Goal: Information Seeking & Learning: Learn about a topic

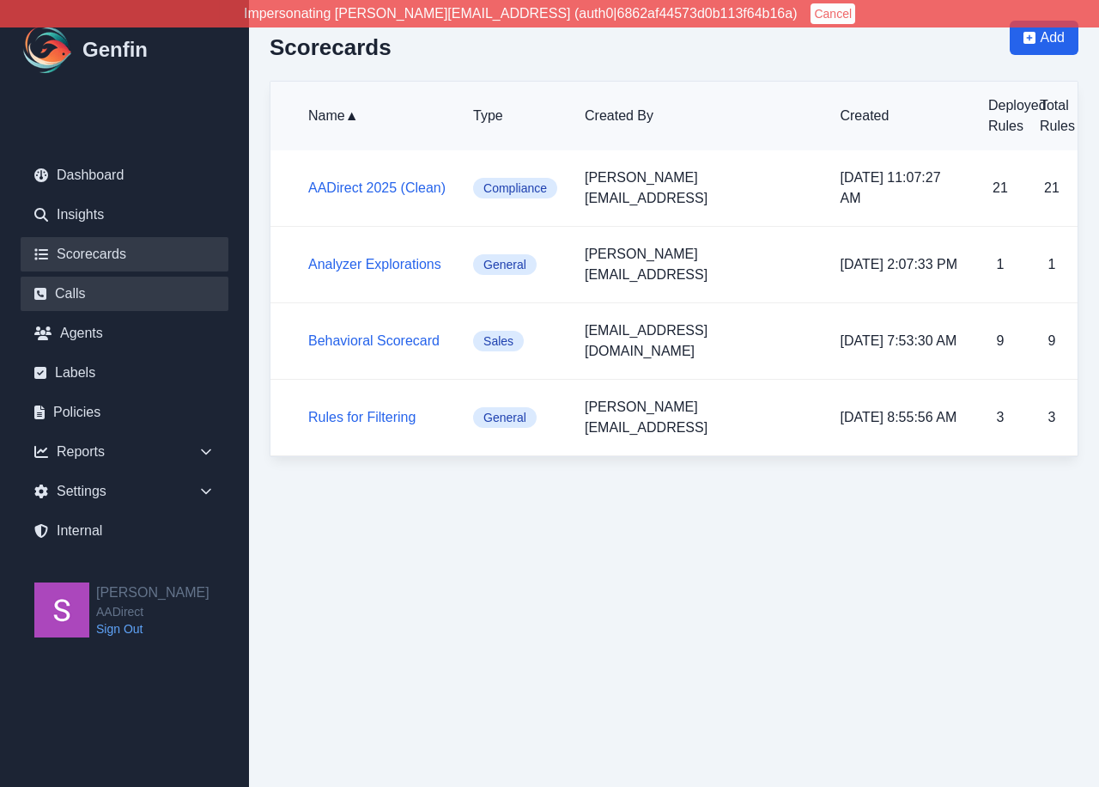
click at [70, 291] on link "Calls" at bounding box center [125, 294] width 208 height 34
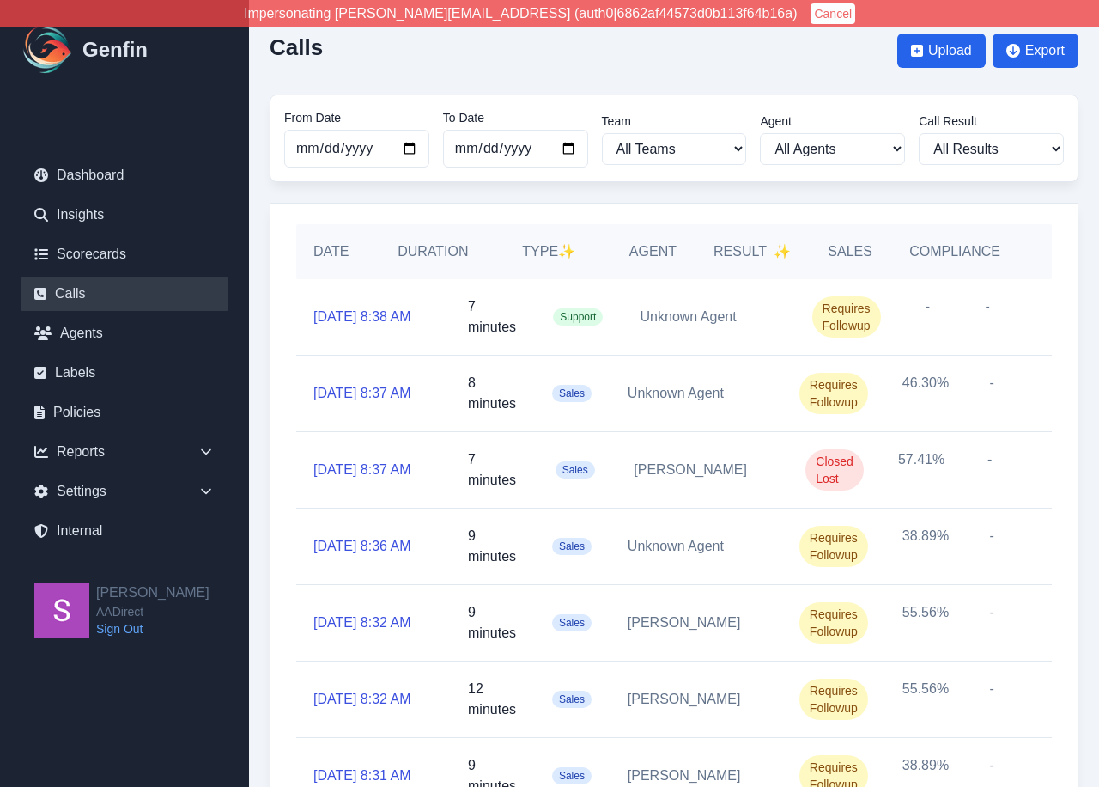
scroll to position [6, 0]
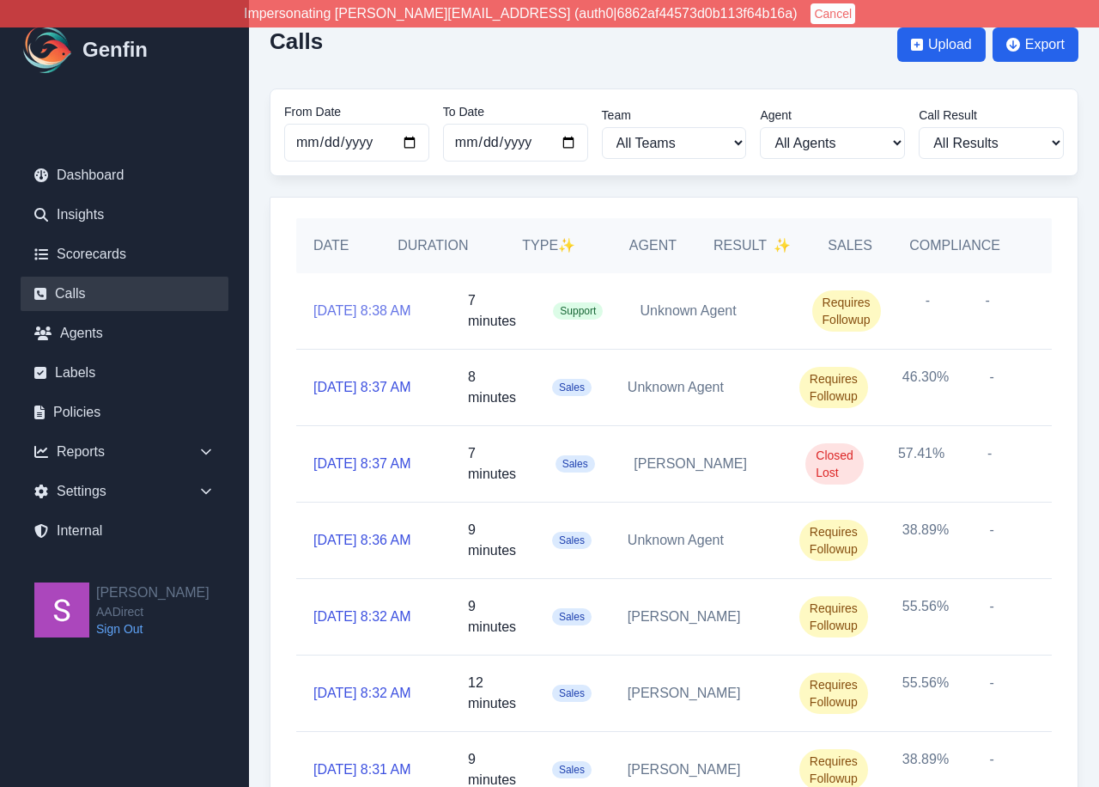
click at [362, 301] on link "10/3/2025, 8:38 AM" at bounding box center [363, 311] width 98 height 21
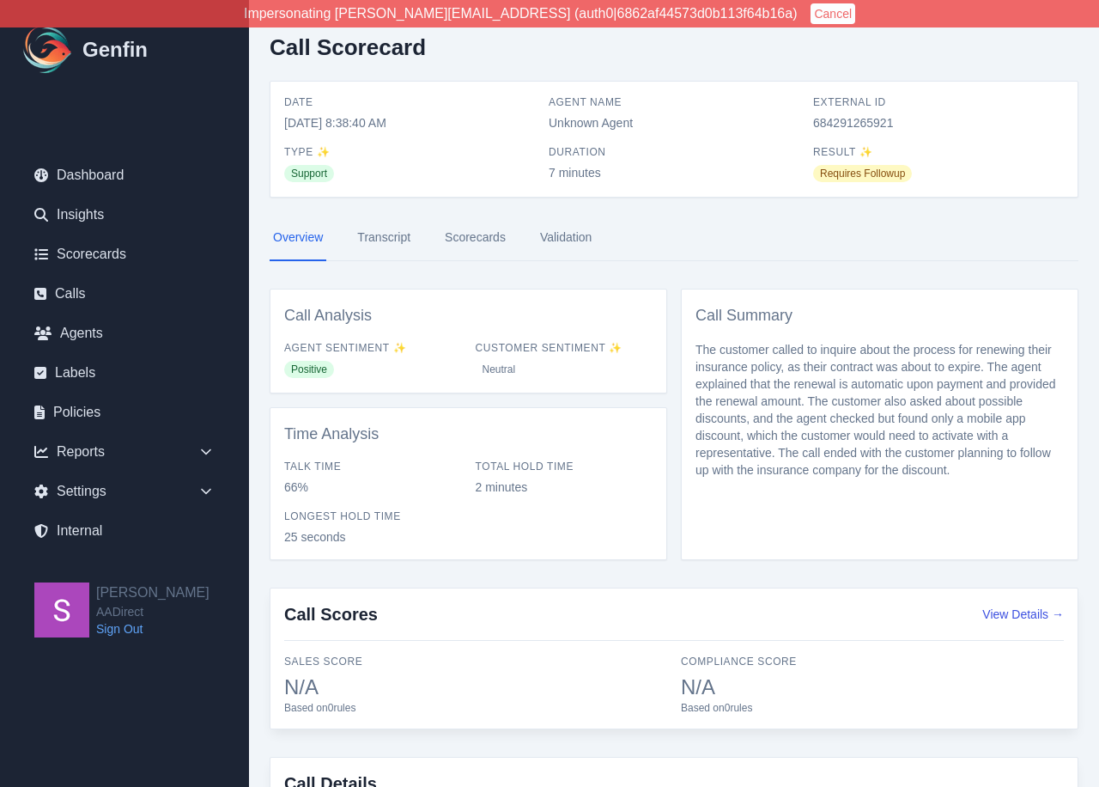
click at [388, 237] on link "Transcript" at bounding box center [384, 238] width 60 height 46
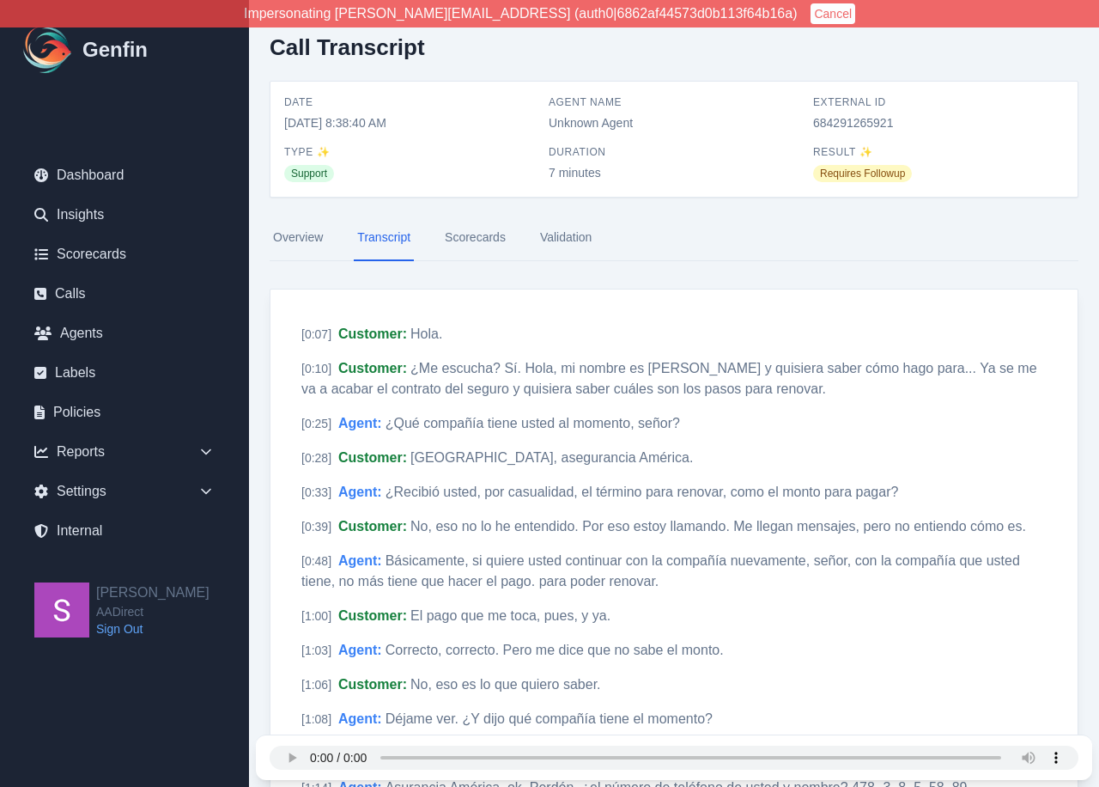
click at [471, 233] on link "Scorecards" at bounding box center [475, 238] width 68 height 46
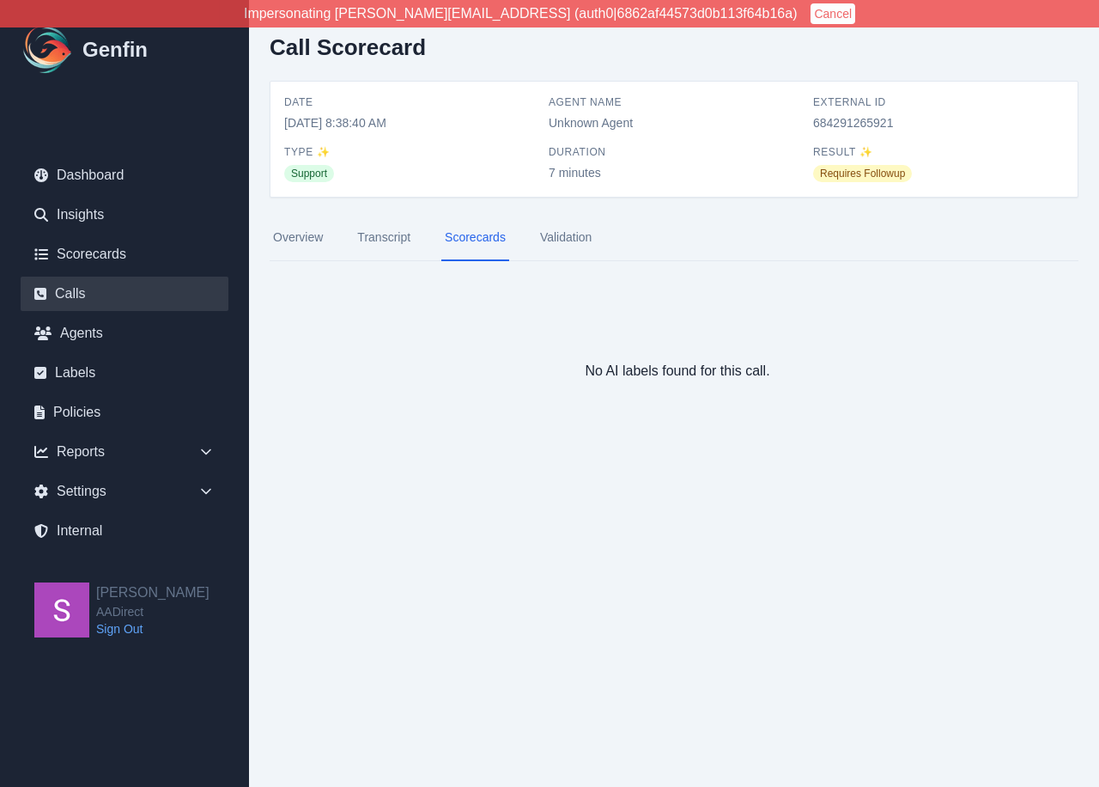
click at [78, 295] on link "Calls" at bounding box center [125, 294] width 208 height 34
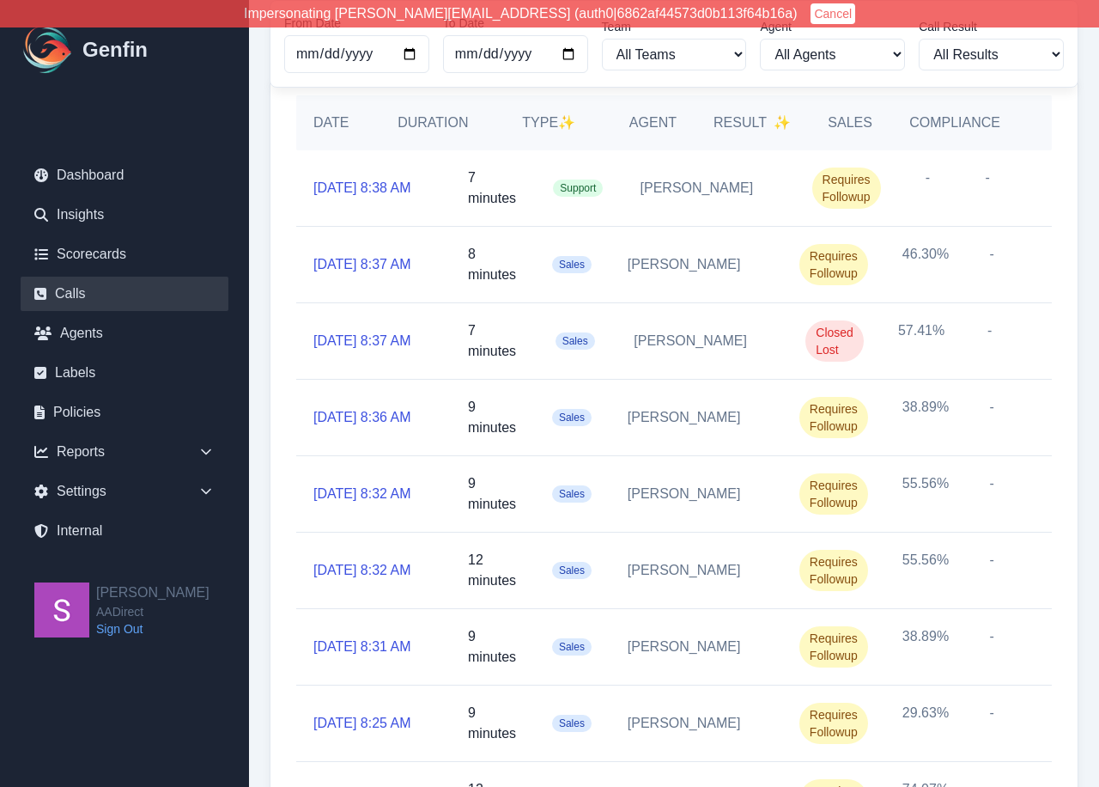
scroll to position [16, 0]
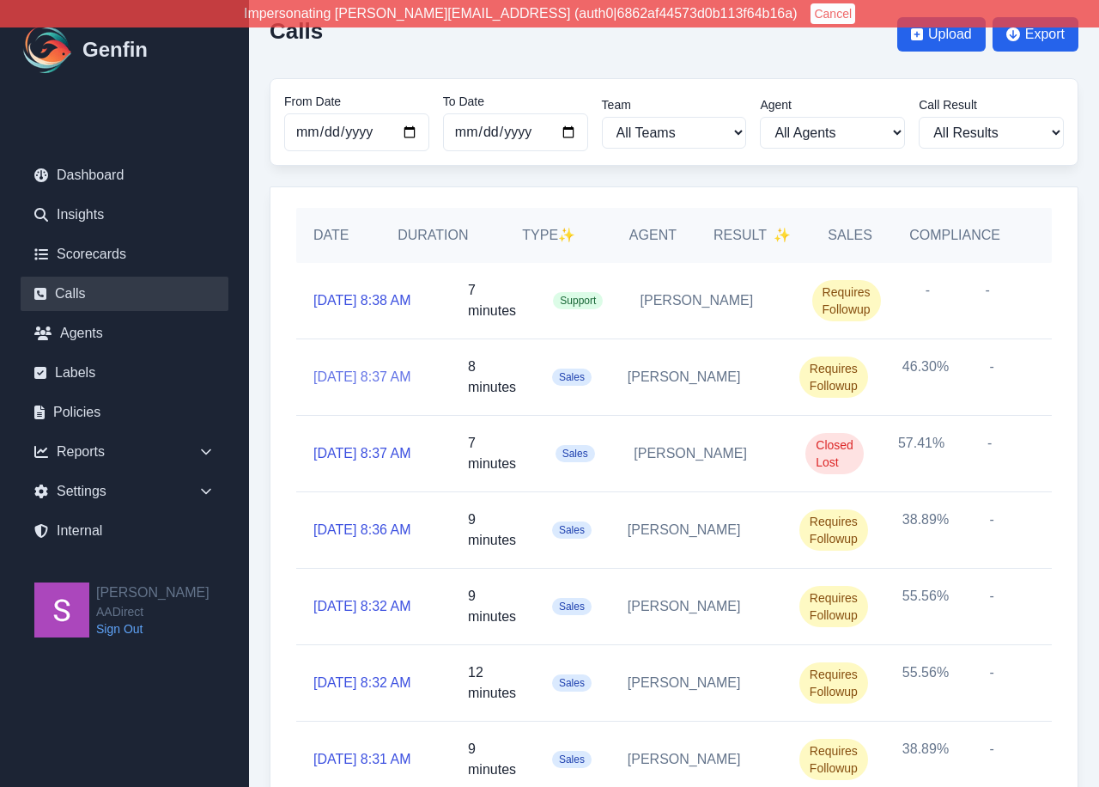
click at [384, 368] on link "10/3/2025, 8:37 AM" at bounding box center [363, 377] width 98 height 21
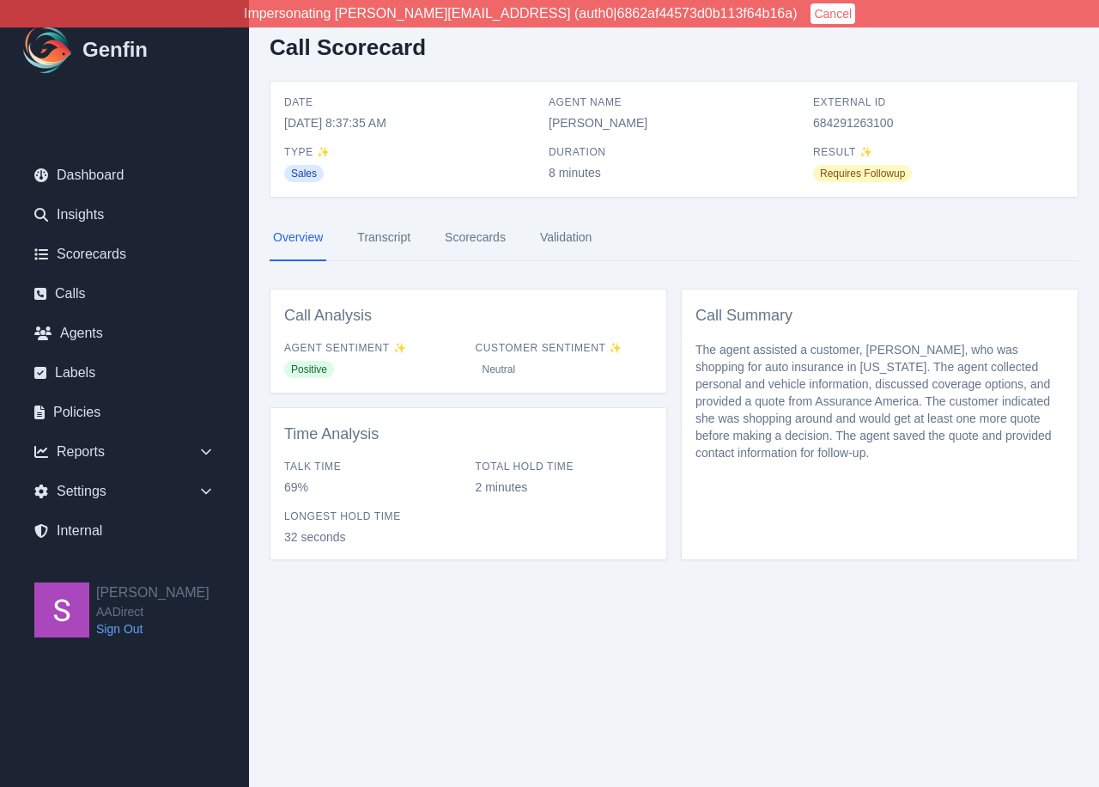
click at [393, 244] on link "Transcript" at bounding box center [384, 238] width 60 height 46
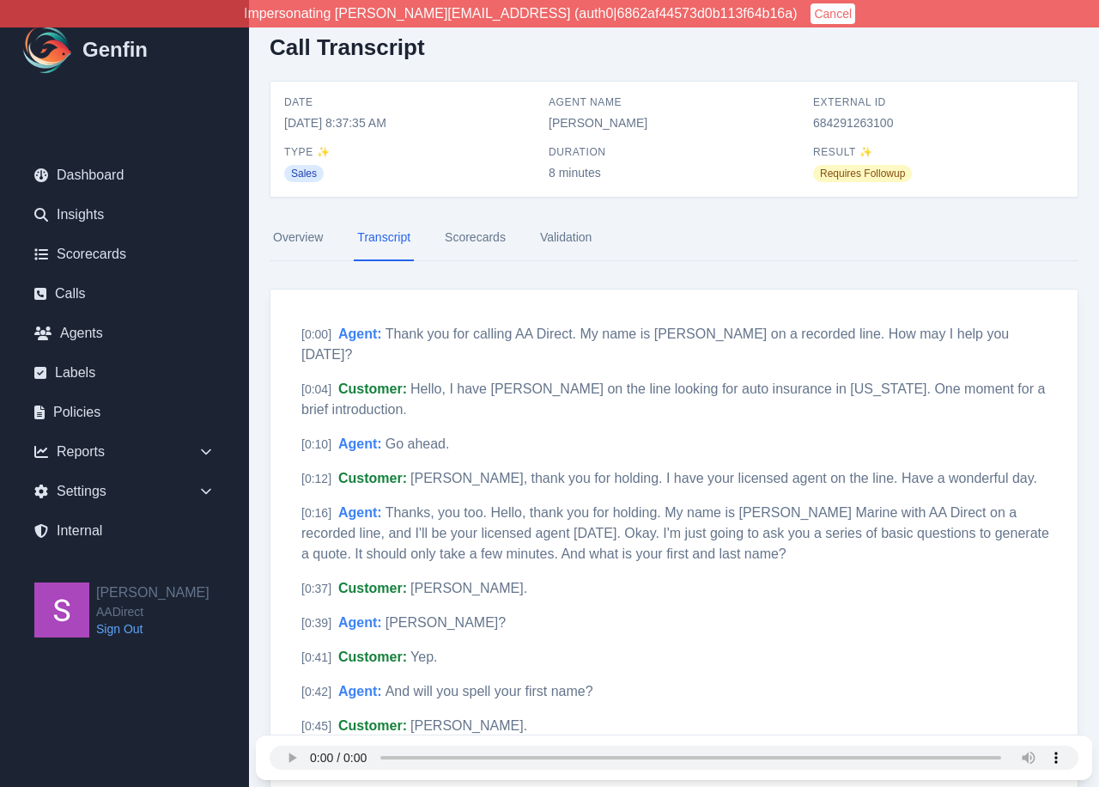
click at [463, 239] on link "Scorecards" at bounding box center [475, 238] width 68 height 46
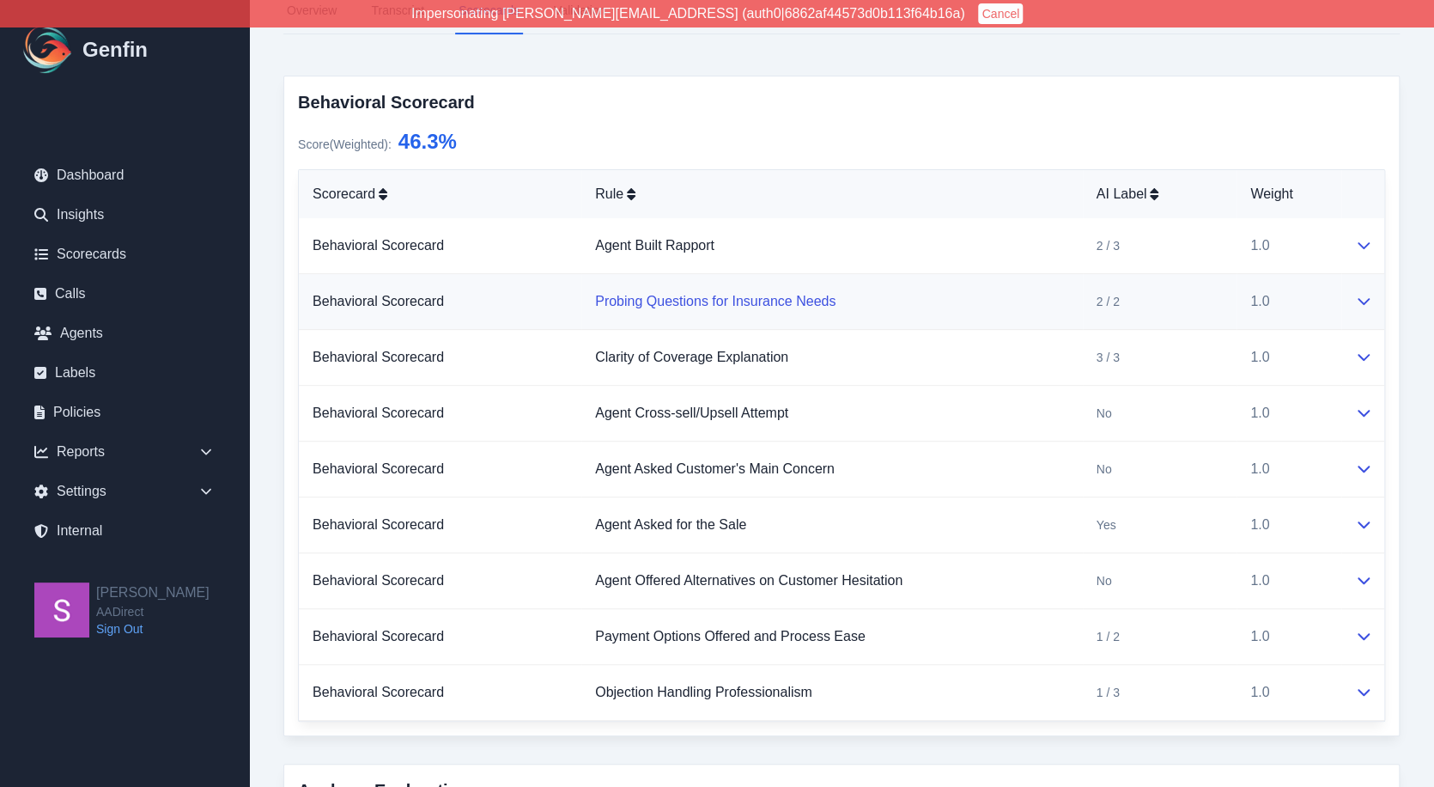
scroll to position [247, 0]
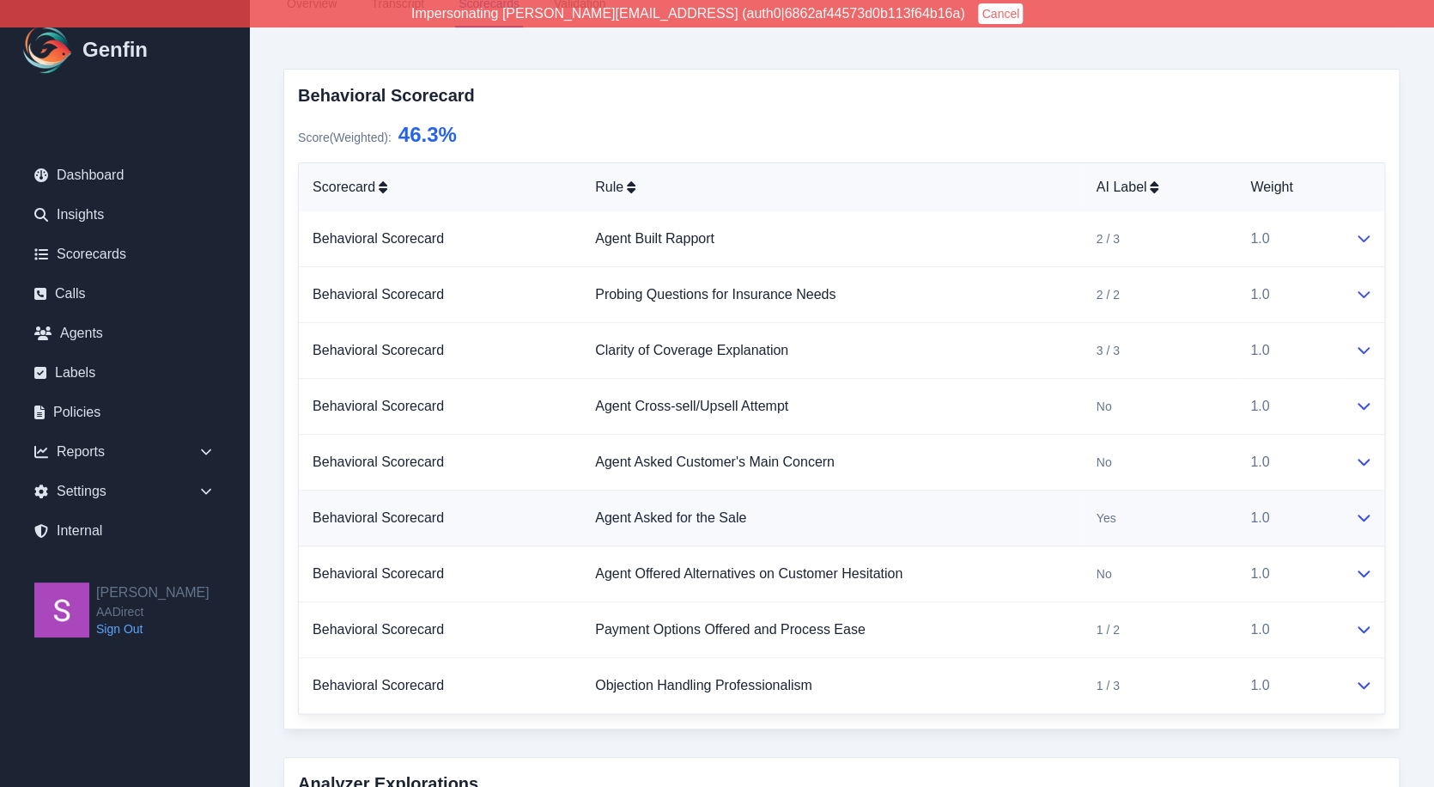
click at [1099, 519] on icon at bounding box center [1364, 517] width 14 height 14
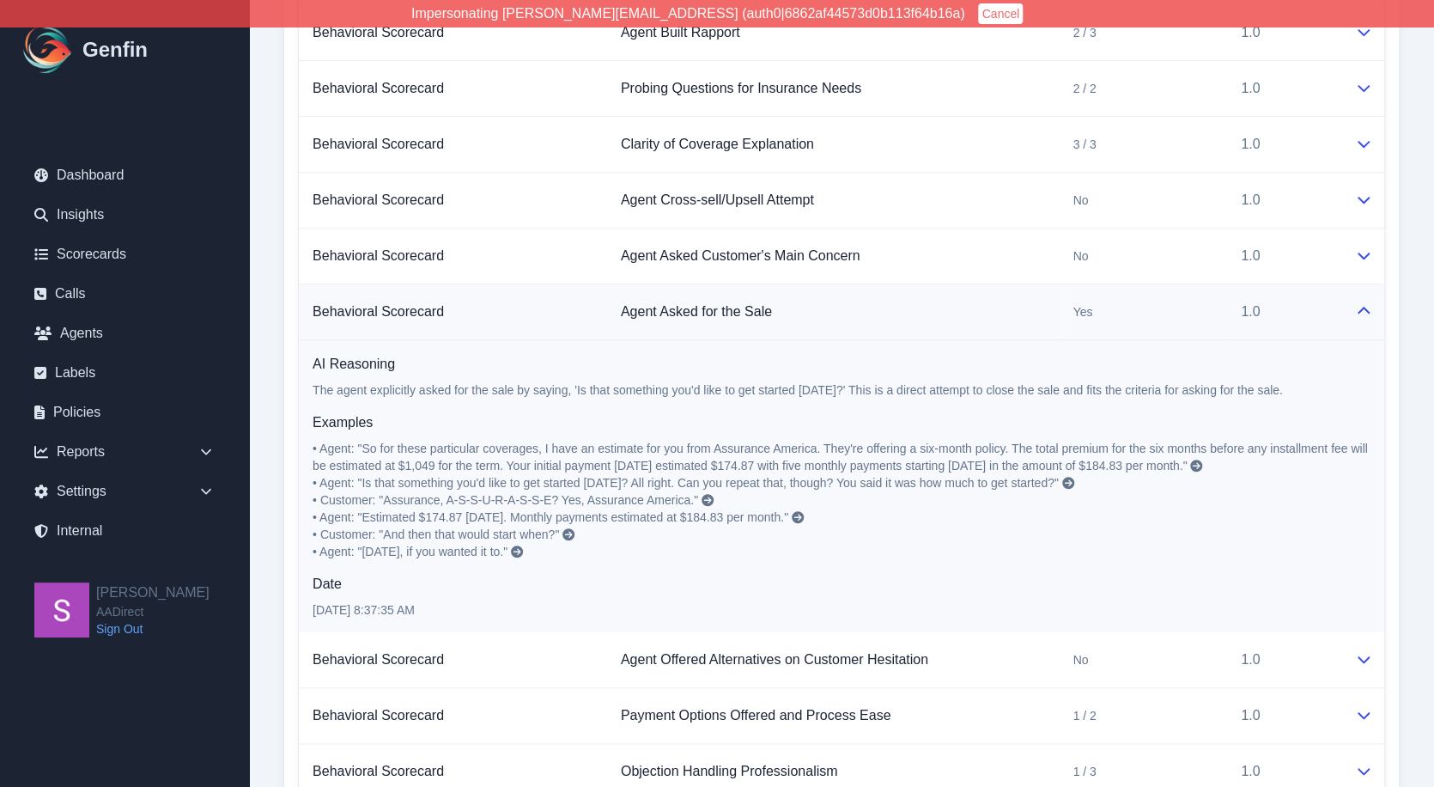
scroll to position [457, 0]
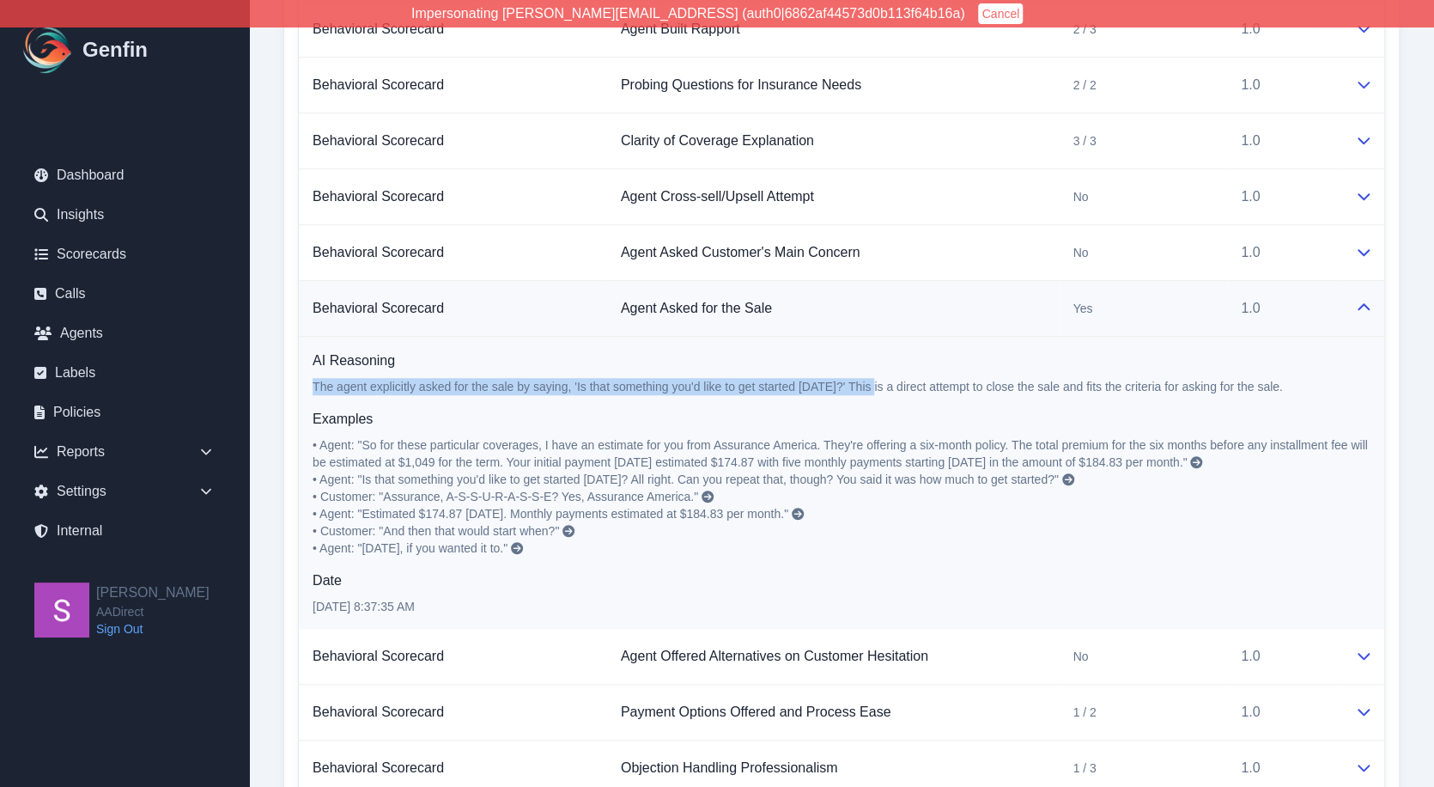
drag, startPoint x: 311, startPoint y: 384, endPoint x: 857, endPoint y: 386, distance: 546.3
click at [857, 386] on td "AI Reasoning The agent explicitly asked for the sale by saying, 'Is that someth…" at bounding box center [842, 483] width 1086 height 293
drag, startPoint x: 613, startPoint y: 381, endPoint x: 819, endPoint y: 381, distance: 206.1
click at [820, 381] on p "The agent explicitly asked for the sale by saying, 'Is that something you'd lik…" at bounding box center [842, 386] width 1058 height 17
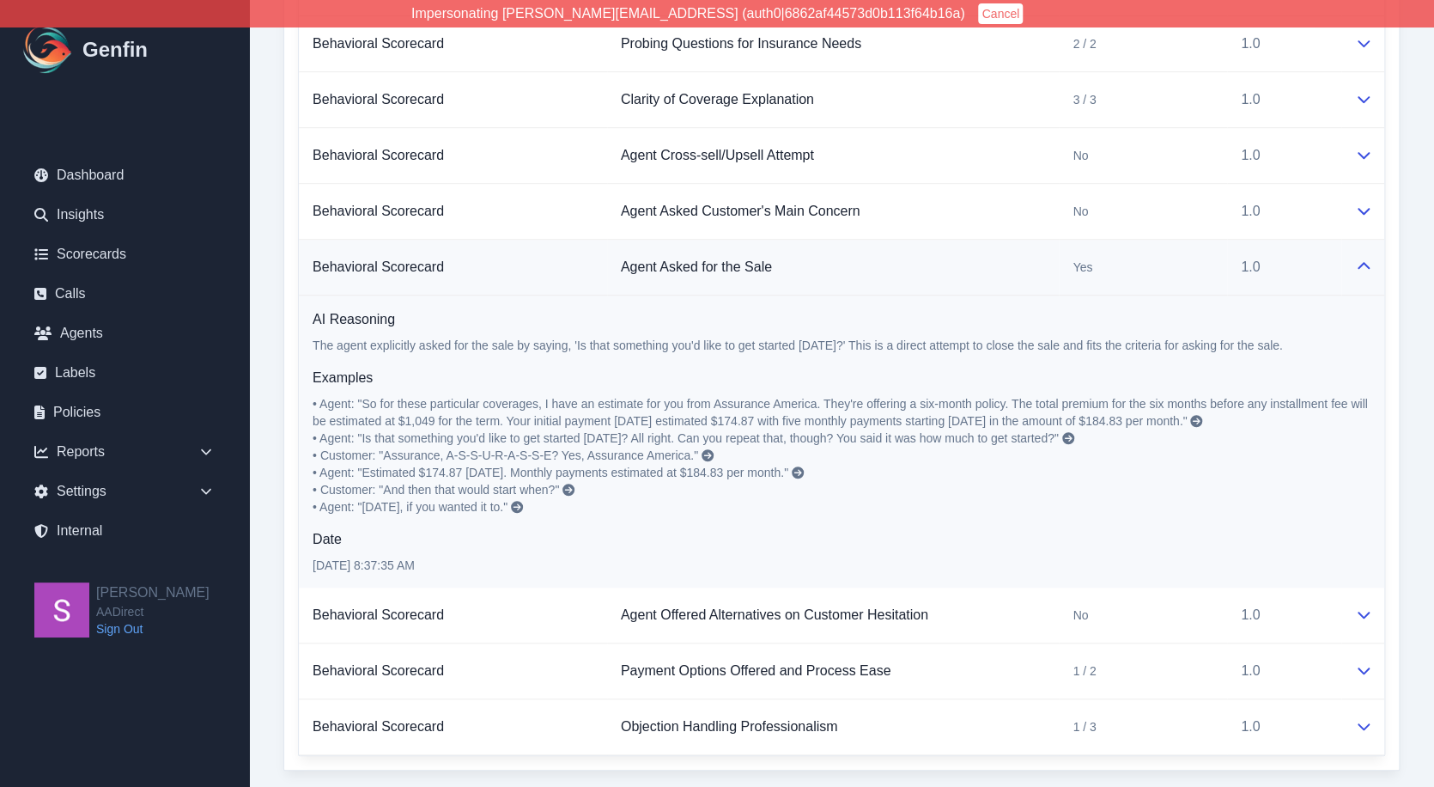
scroll to position [508, 0]
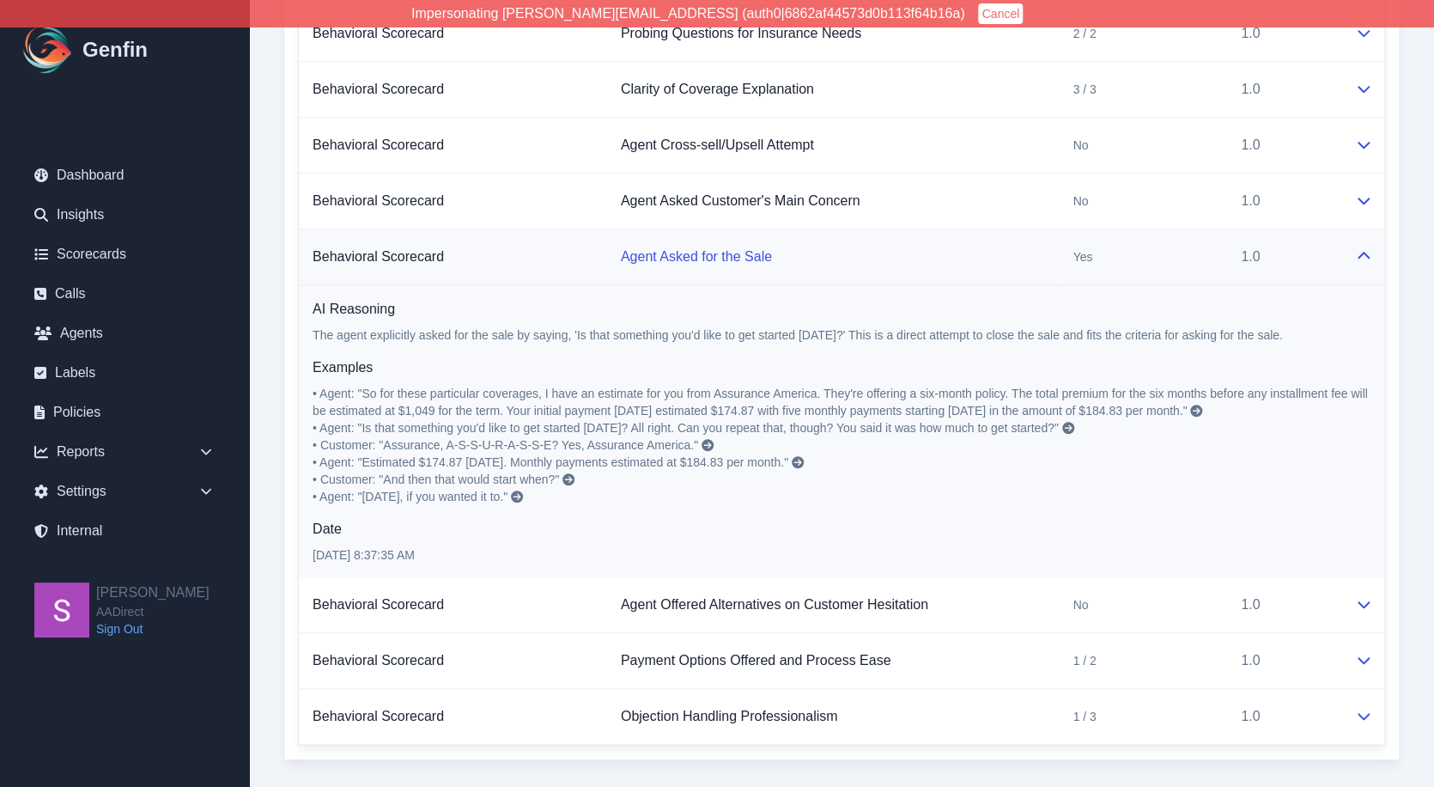
click at [656, 255] on link "Agent Asked for the Sale" at bounding box center [696, 256] width 151 height 15
click at [112, 189] on link "Dashboard" at bounding box center [125, 175] width 208 height 34
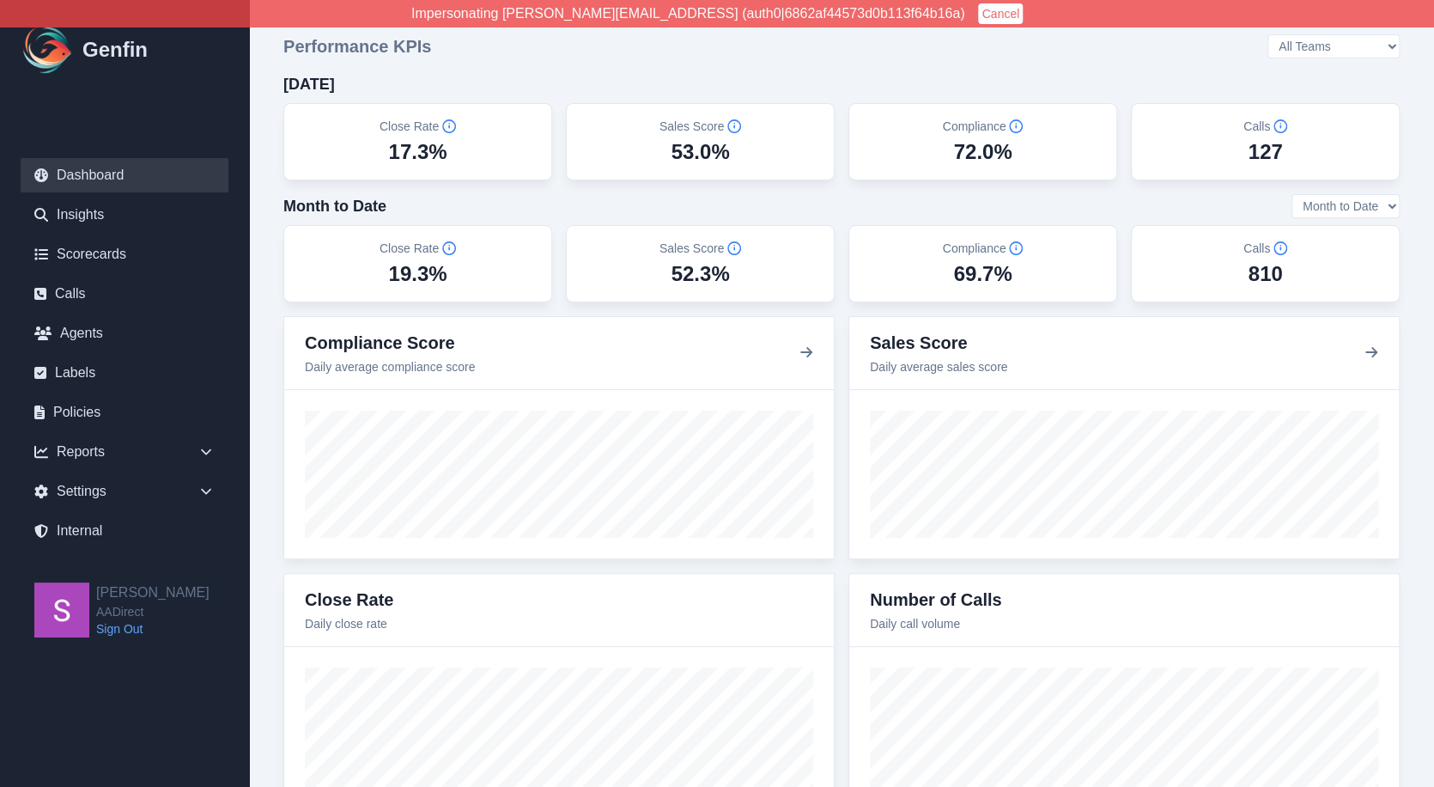
click at [1099, 196] on select "Month to Date Last 7 Days Last 30 Days" at bounding box center [1346, 206] width 108 height 24
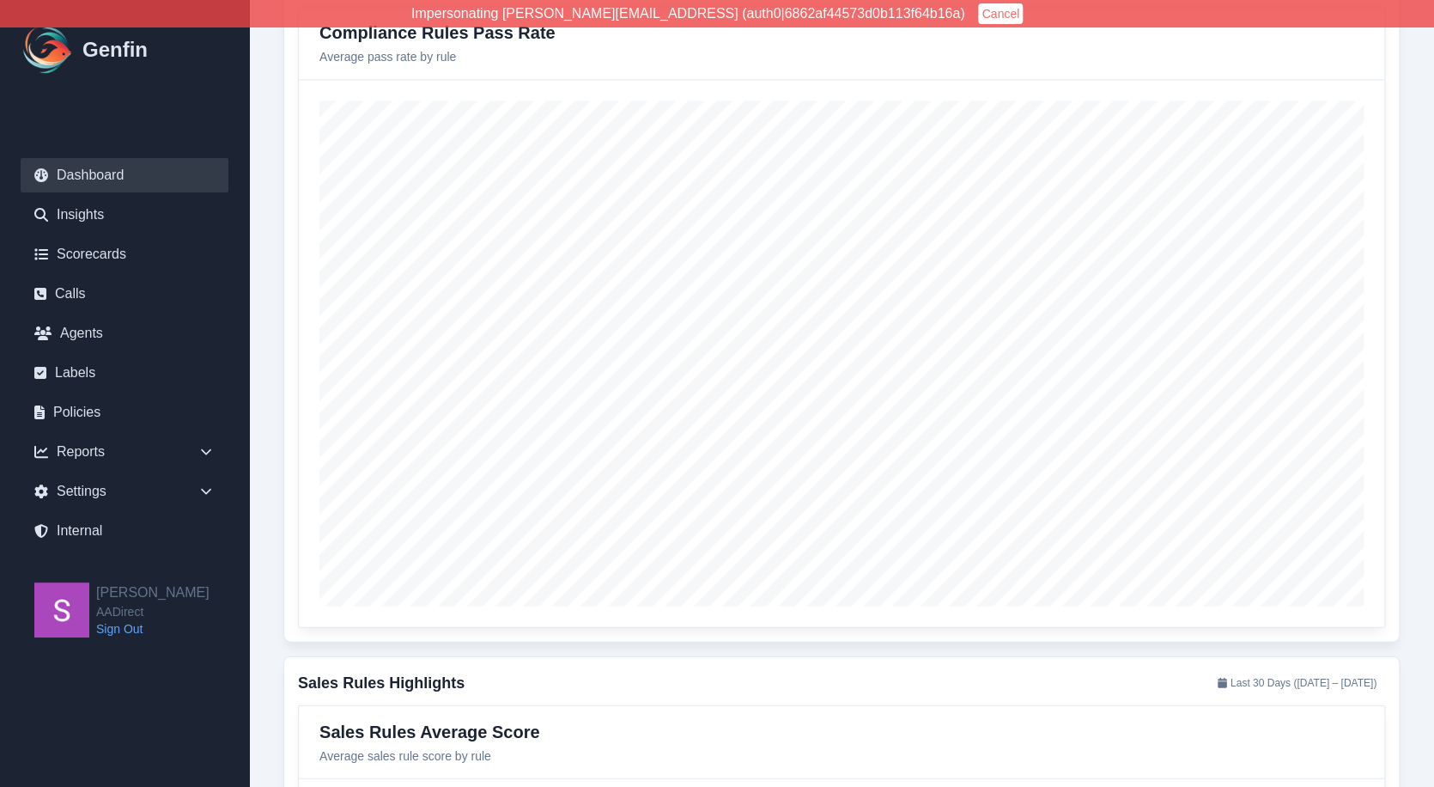
scroll to position [1668, 0]
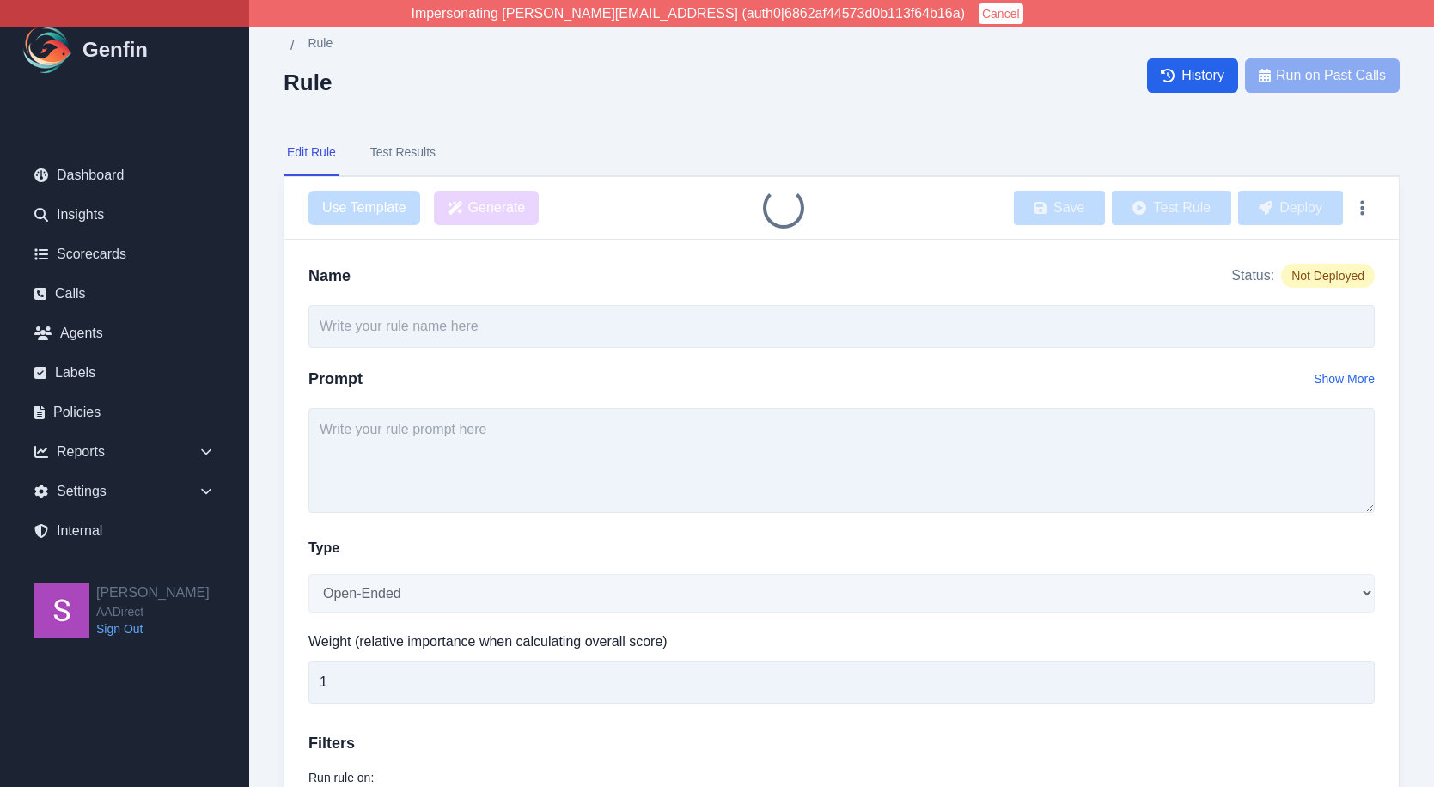
type input "Agent Asked for the Sale"
select select "Yes/No"
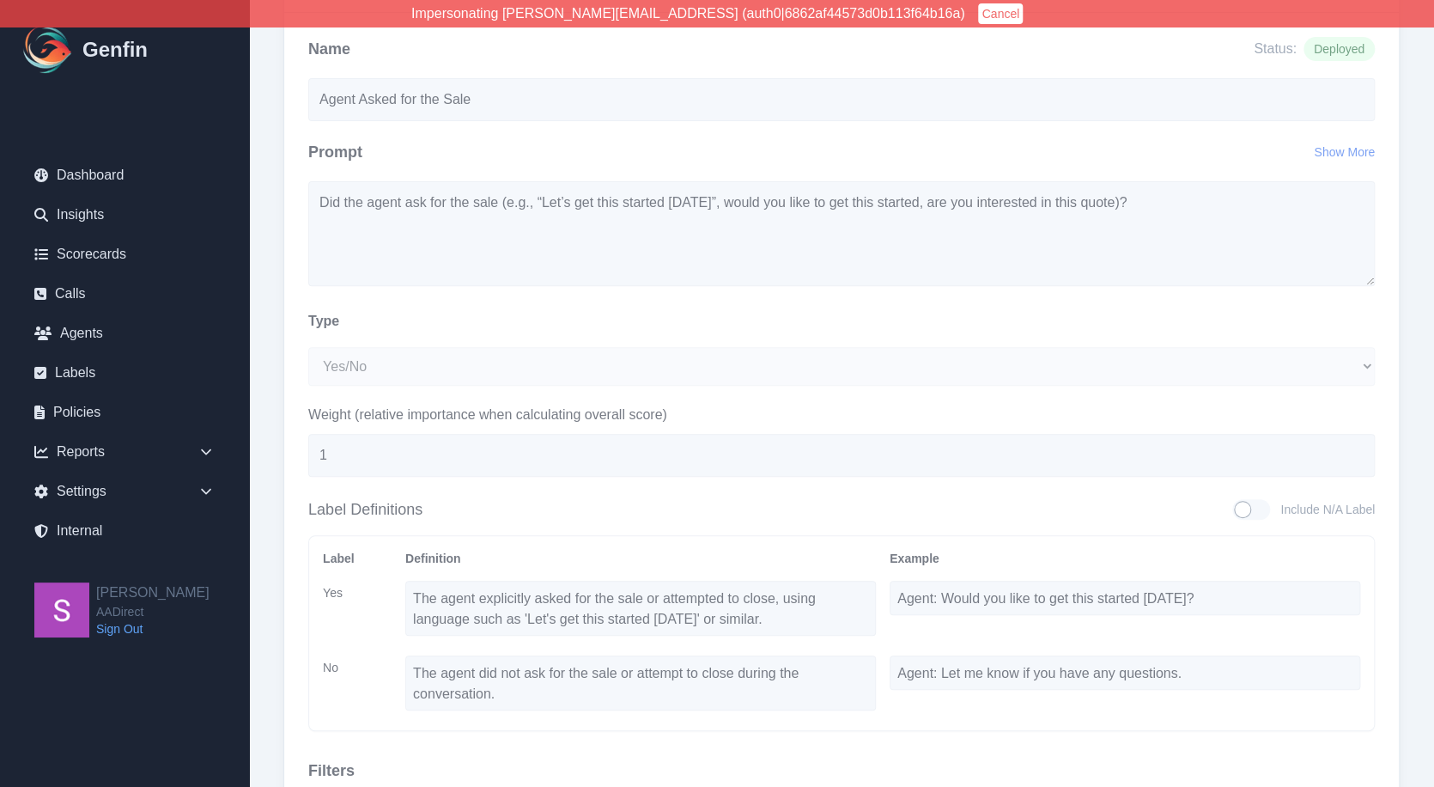
scroll to position [222, 0]
